Goal: Task Accomplishment & Management: Manage account settings

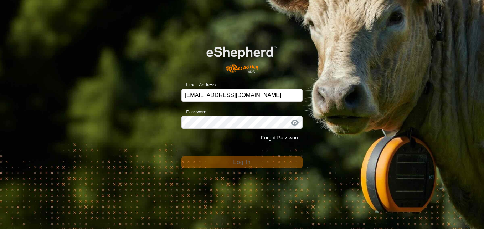
click at [295, 122] on div at bounding box center [295, 122] width 11 height 7
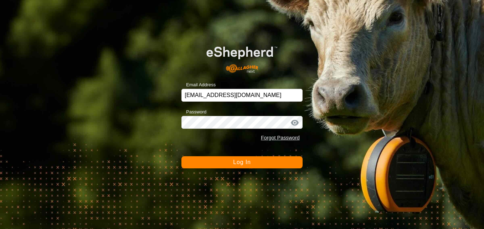
click at [281, 159] on button "Log In" at bounding box center [242, 162] width 121 height 12
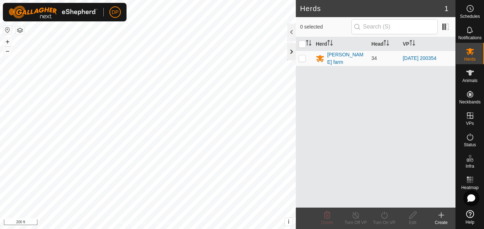
click at [291, 51] on div at bounding box center [291, 51] width 9 height 17
